Goal: Task Accomplishment & Management: Use online tool/utility

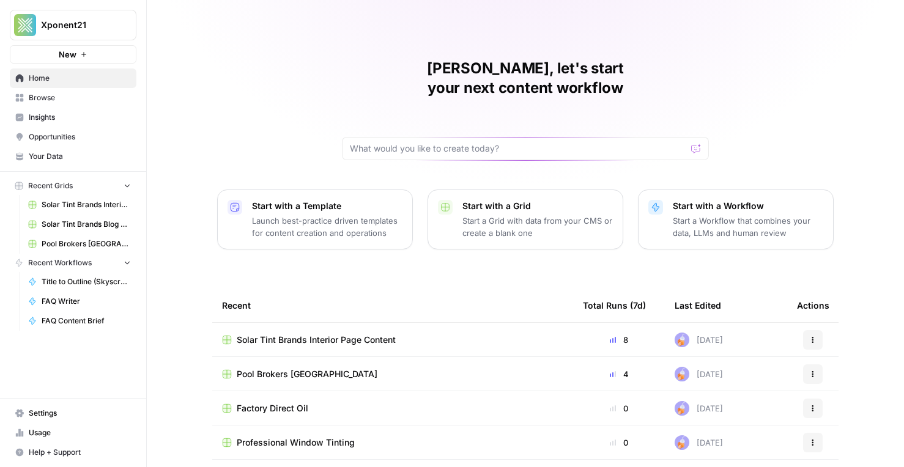
click at [301, 437] on span "Professional Window Tinting" at bounding box center [296, 443] width 118 height 12
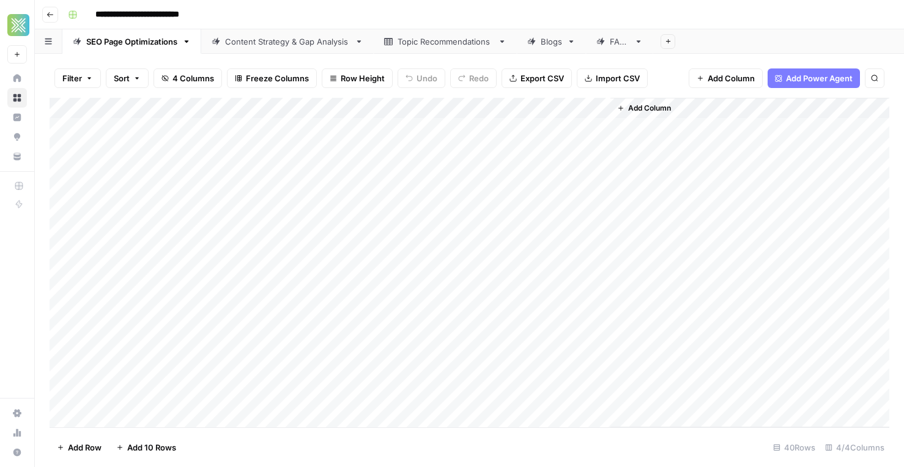
scroll to position [542, 0]
click at [537, 42] on div "Blogs" at bounding box center [544, 41] width 35 height 12
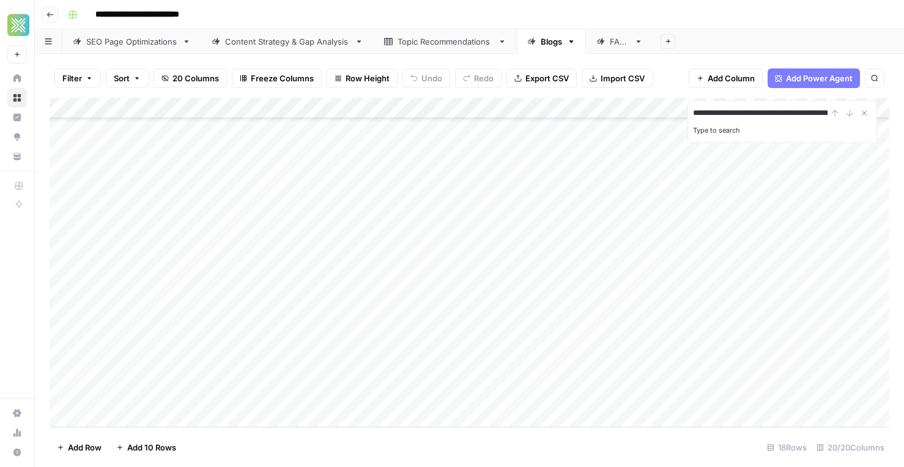
scroll to position [0, 108]
type input "**********"
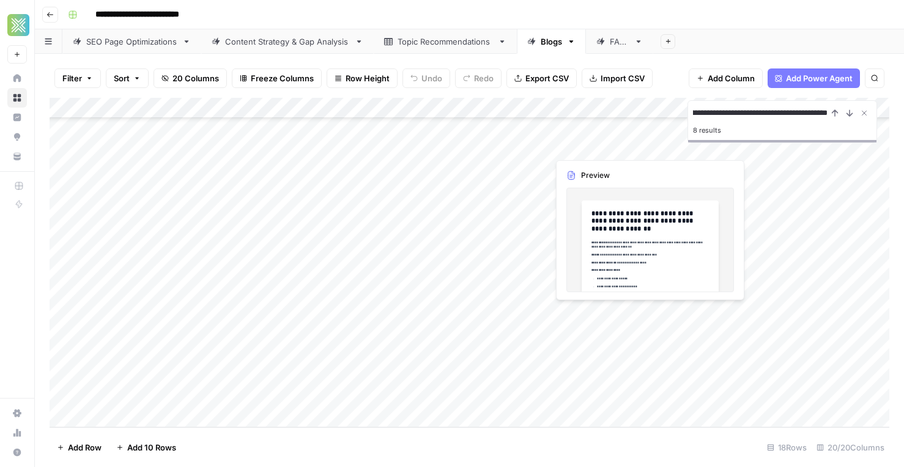
click at [590, 316] on div "Add Column" at bounding box center [470, 263] width 840 height 330
click at [764, 313] on div "Add Column" at bounding box center [470, 263] width 840 height 330
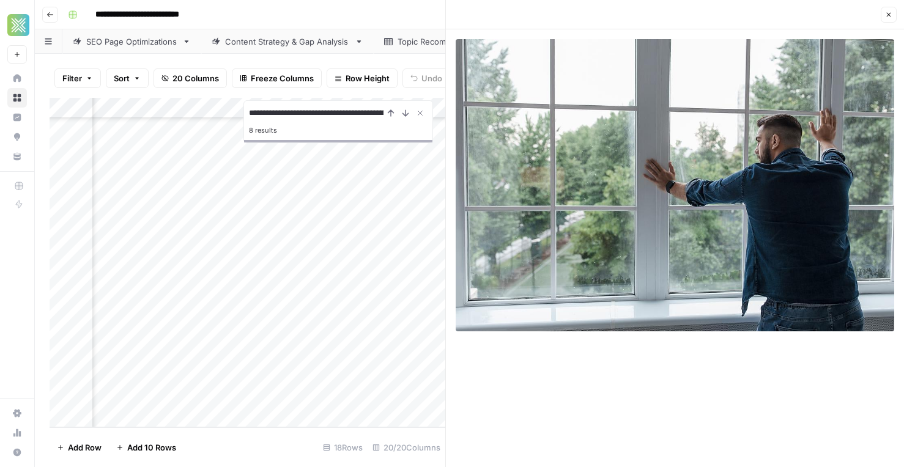
click at [889, 18] on icon "button" at bounding box center [888, 14] width 7 height 7
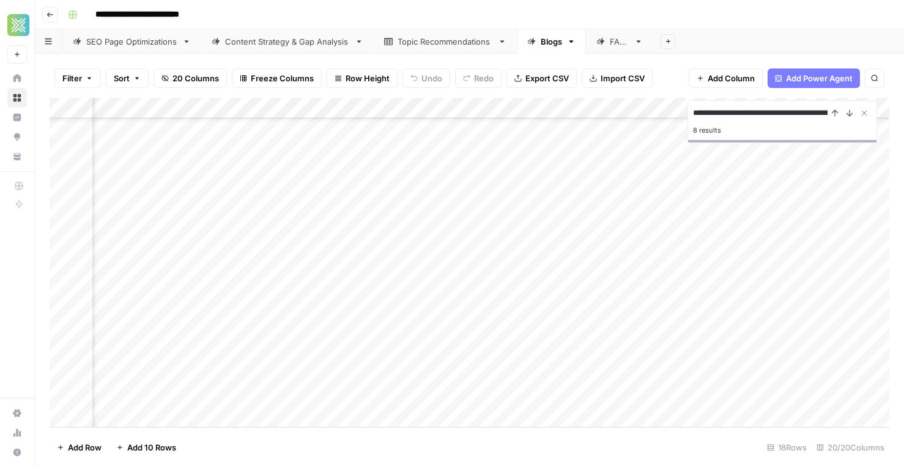
click at [410, 318] on div "Add Column" at bounding box center [470, 263] width 840 height 330
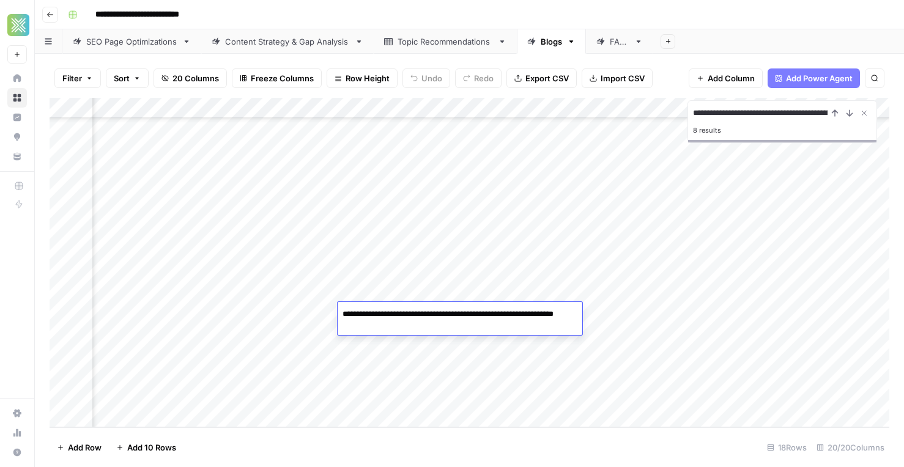
click at [317, 312] on div "Add Column" at bounding box center [470, 263] width 840 height 330
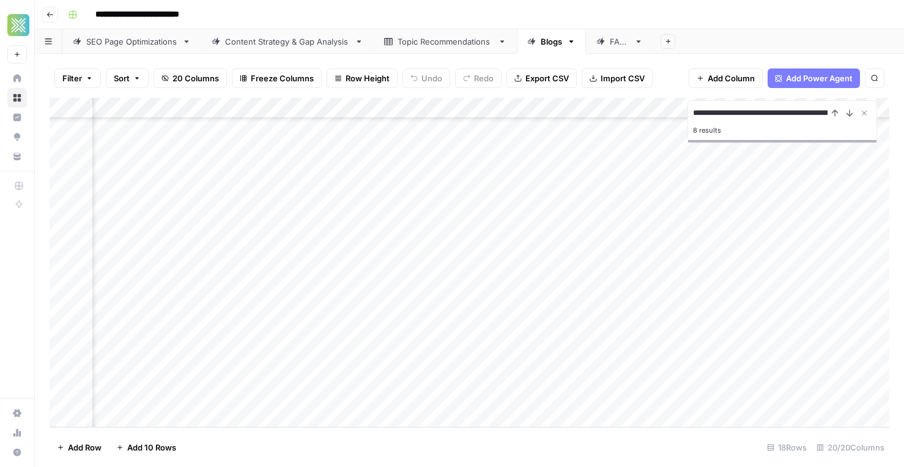
click at [497, 314] on div "Add Column" at bounding box center [470, 263] width 840 height 330
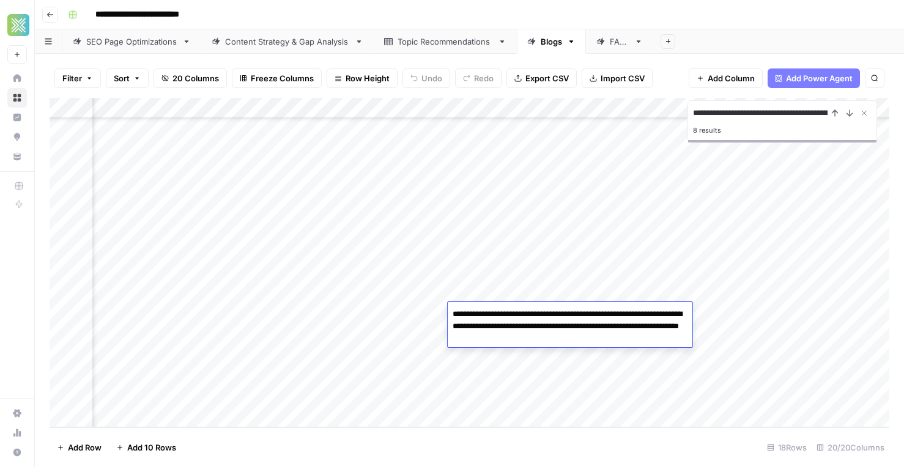
click at [355, 331] on div "Add Column" at bounding box center [470, 263] width 840 height 330
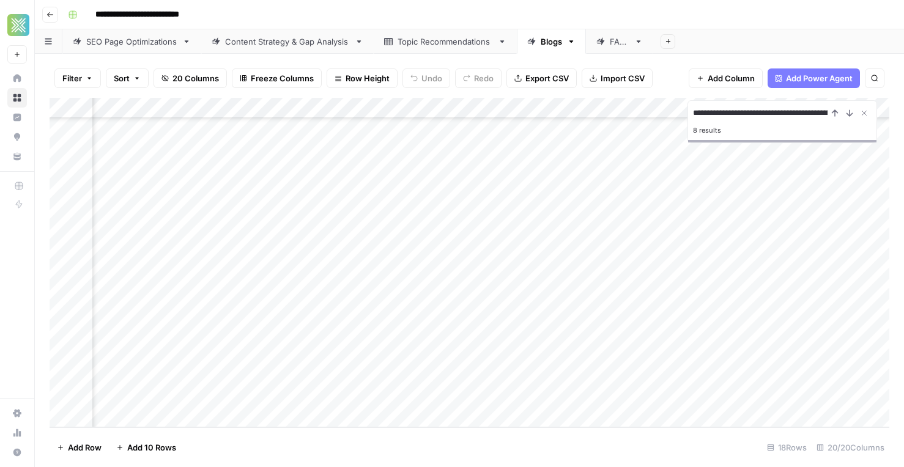
click at [395, 317] on div "Add Column" at bounding box center [470, 263] width 840 height 330
click at [395, 317] on textarea "**********" at bounding box center [410, 314] width 196 height 17
